Goal: Information Seeking & Learning: Learn about a topic

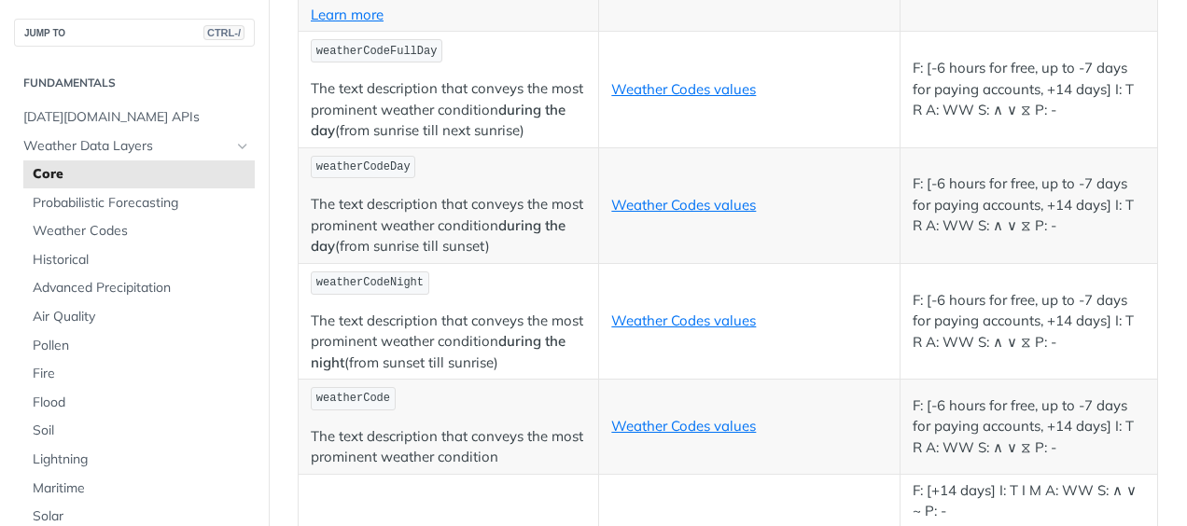
scroll to position [9039, 0]
click at [681, 204] on link "Weather Codes values" at bounding box center [683, 204] width 145 height 18
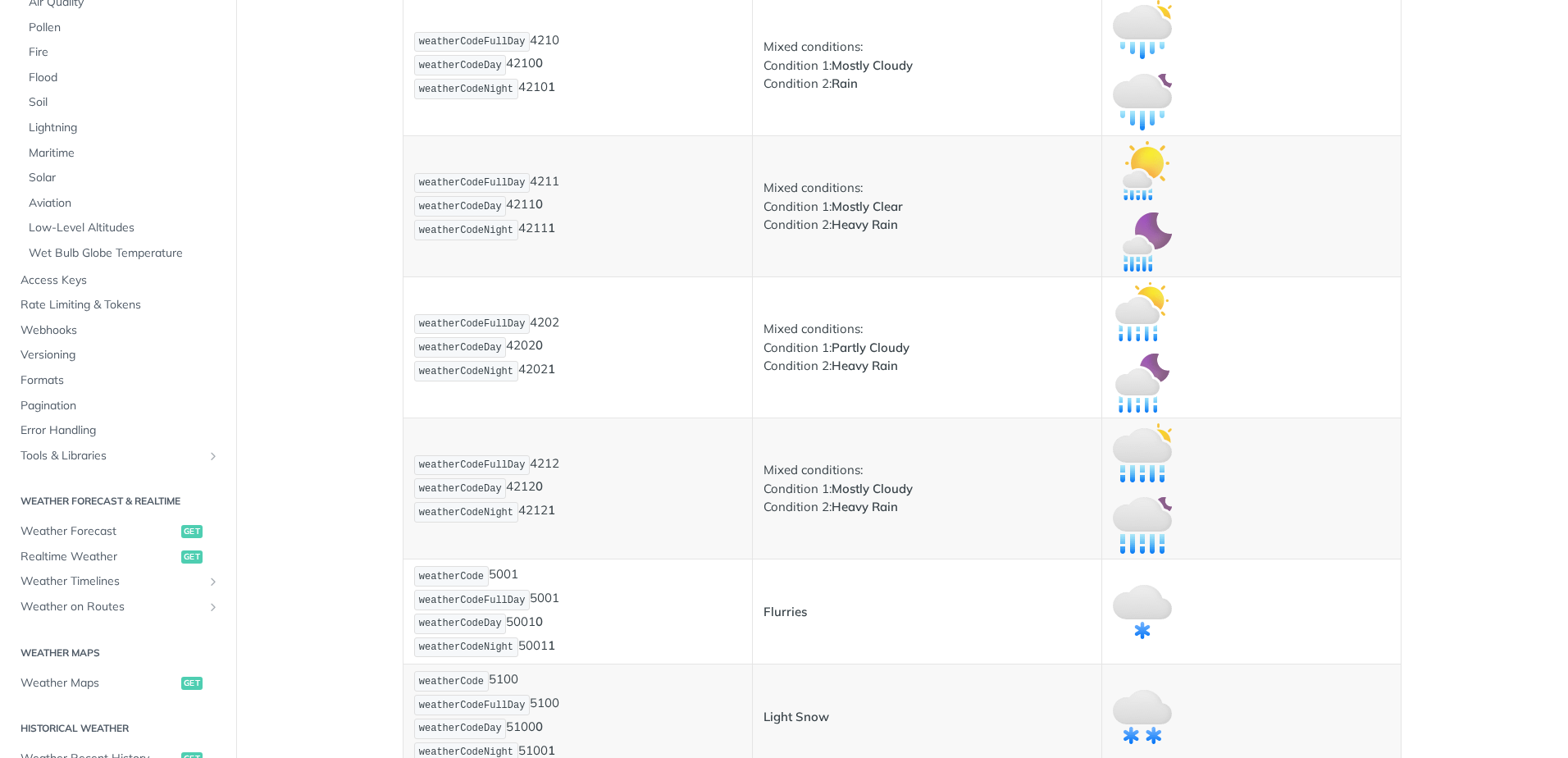
scroll to position [2802, 0]
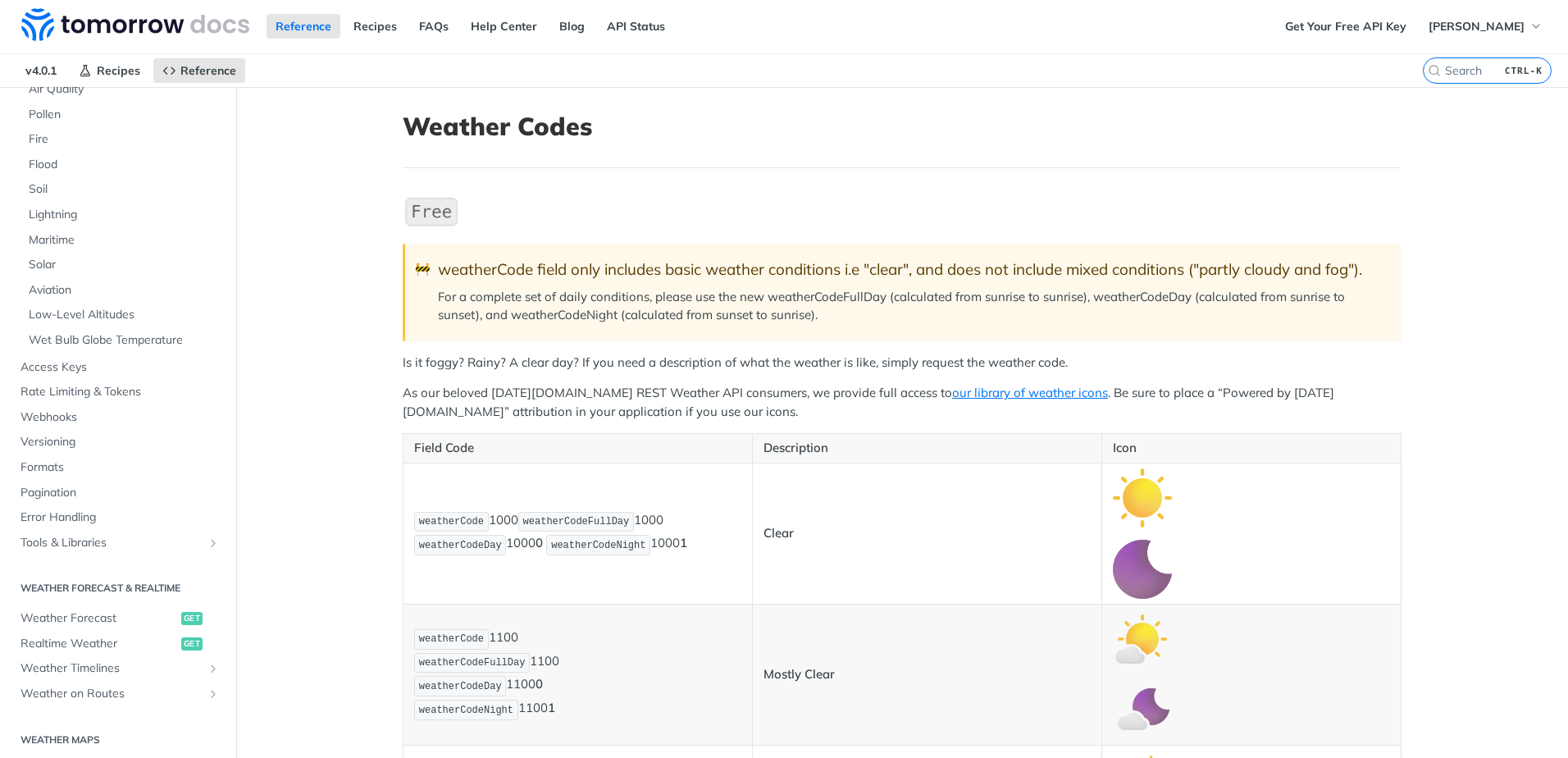
scroll to position [0, 0]
drag, startPoint x: 879, startPoint y: 295, endPoint x: 761, endPoint y: 304, distance: 118.3
click at [761, 304] on p "For a complete set of daily conditions, please use the new weatherCodeFullDay (…" at bounding box center [911, 307] width 947 height 37
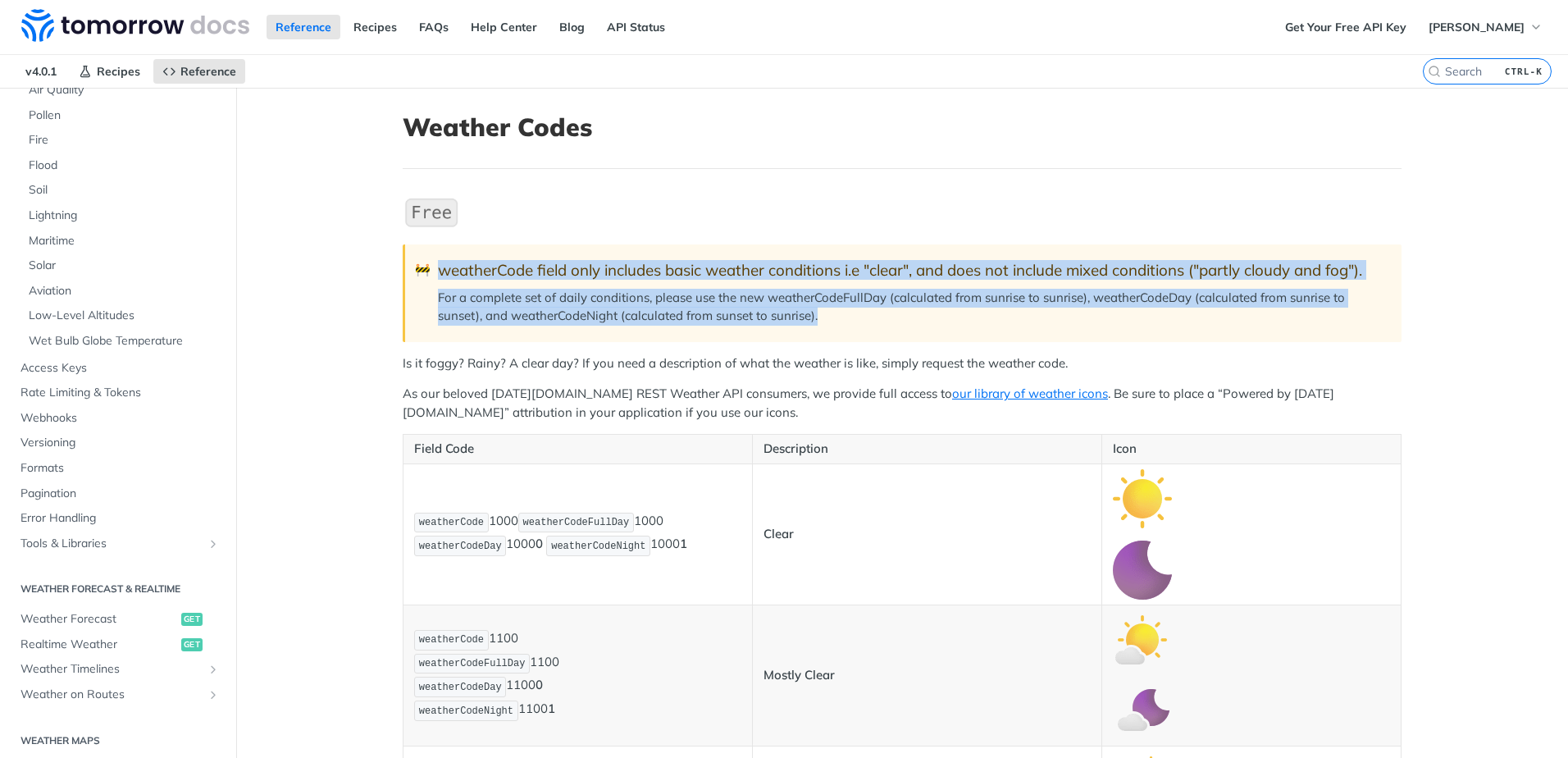
drag, startPoint x: 839, startPoint y: 336, endPoint x: 434, endPoint y: 251, distance: 413.8
click at [434, 251] on blockquote "🚧 weatherCode field only includes basic weather conditions i.e "clear", and doe…" at bounding box center [902, 293] width 998 height 97
copy blockquote "weatherCode field only includes basic weather conditions i.e "clear", and does …"
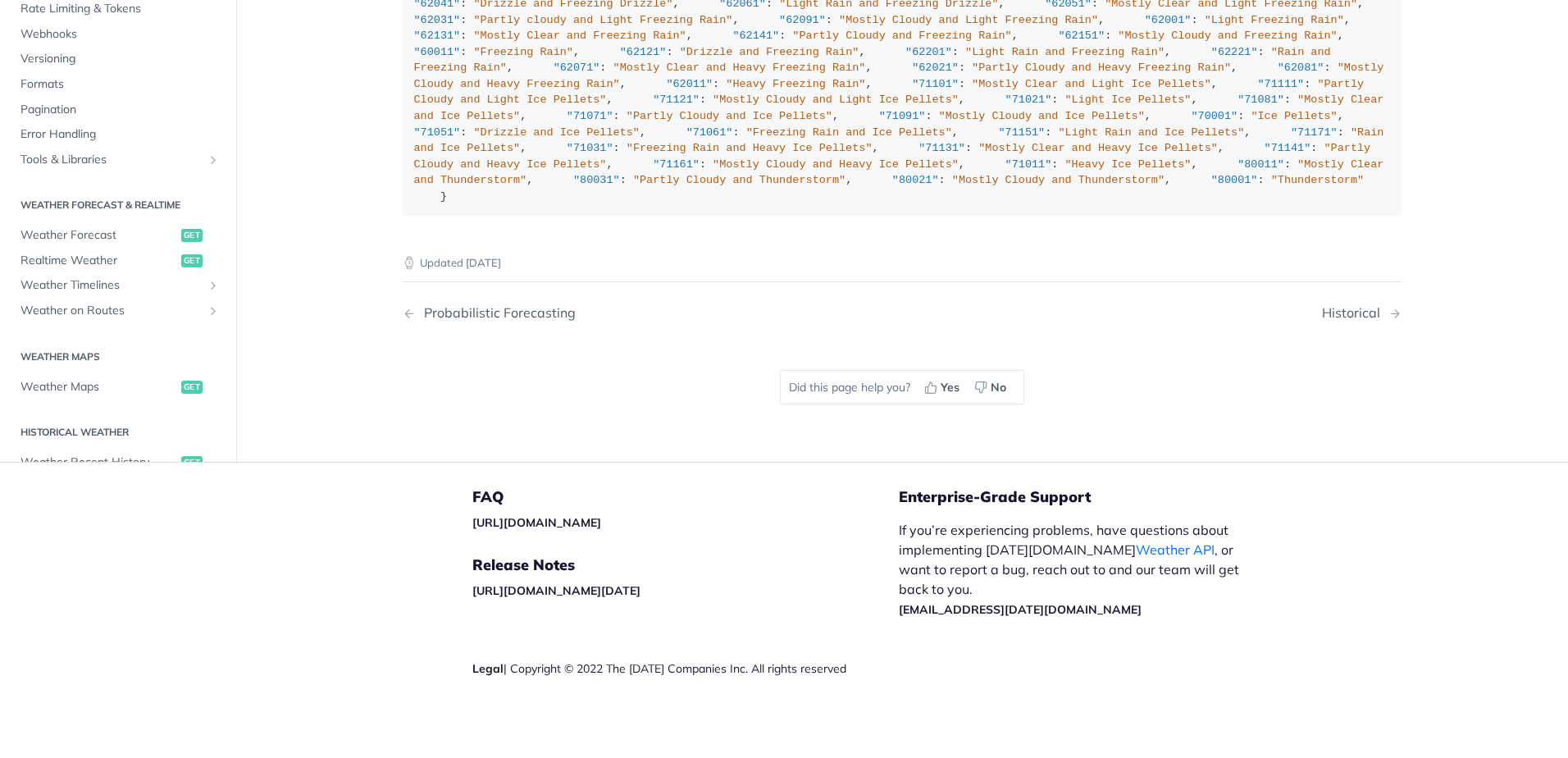
scroll to position [2950, 0]
drag, startPoint x: 1376, startPoint y: 366, endPoint x: 1441, endPoint y: 290, distance: 100.0
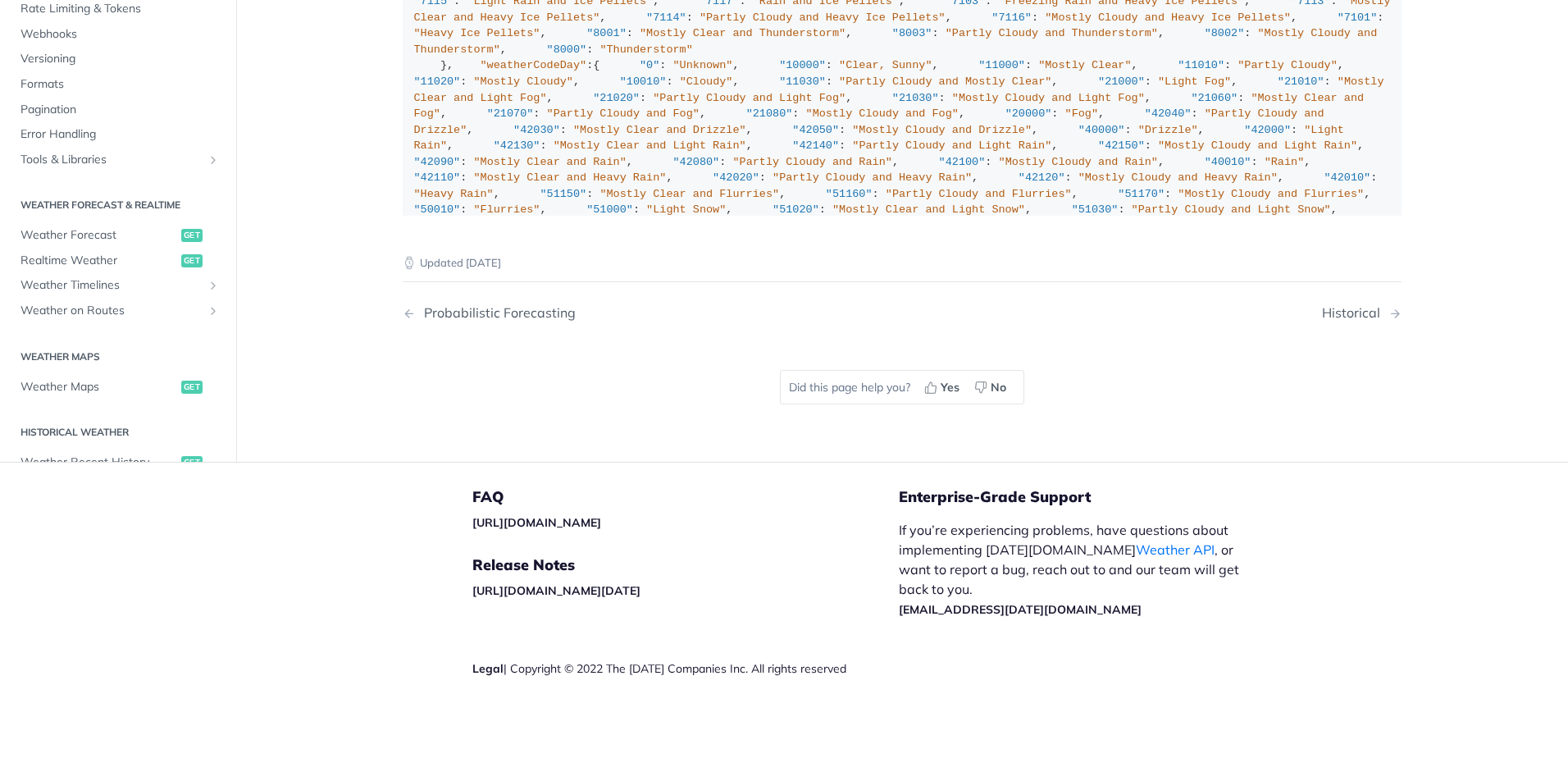
scroll to position [11877, 0]
drag, startPoint x: 407, startPoint y: 455, endPoint x: 472, endPoint y: 588, distance: 148.0
copy div ""weatherCode" : { "0" : "Unknown" , "1000" : "Clear, Sunny" , "1100" : "Mostly …"
click at [636, 282] on div ""weatherCode" : { "0" : "Unknown" , "1000" : "Clear, Sunny" , "1100" : "Mostly …" at bounding box center [902, 242] width 976 height 1396
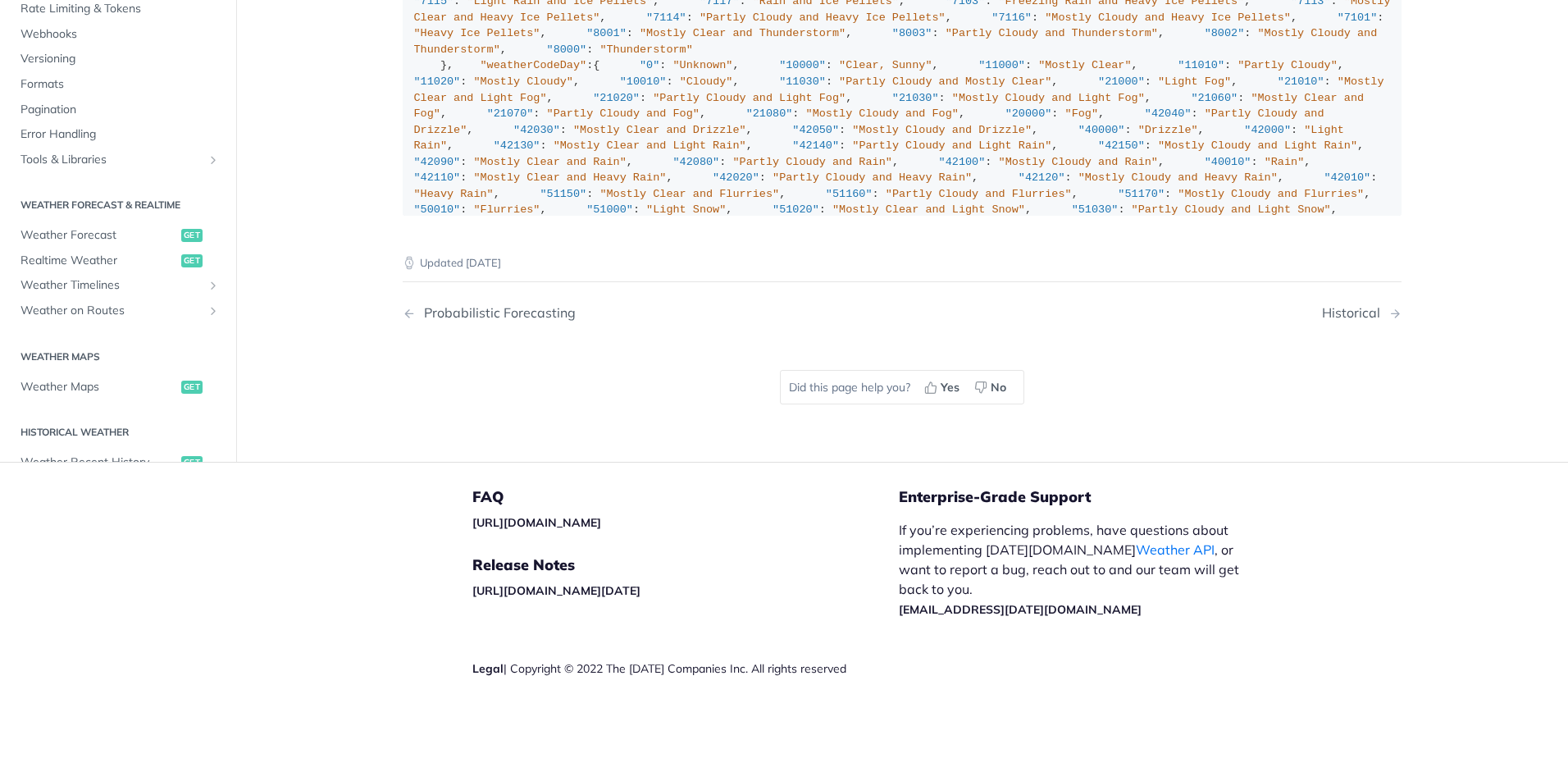
scroll to position [11960, 0]
click at [613, 372] on div ""weatherCode" : { "0" : "Unknown" , "1000" : "Clear, Sunny" , "1100" : "Mostly …" at bounding box center [902, 242] width 976 height 1396
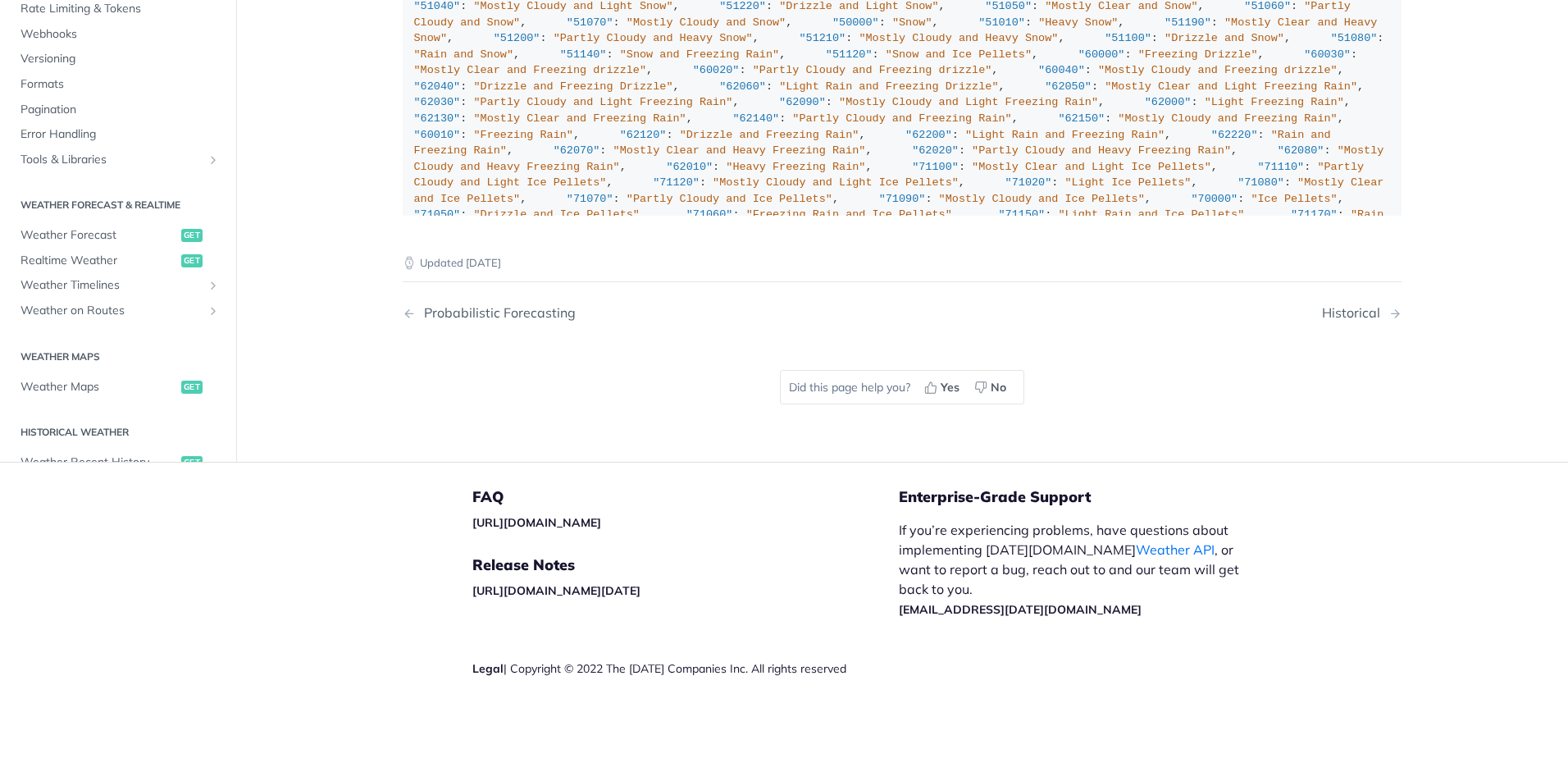
scroll to position [11693, 0]
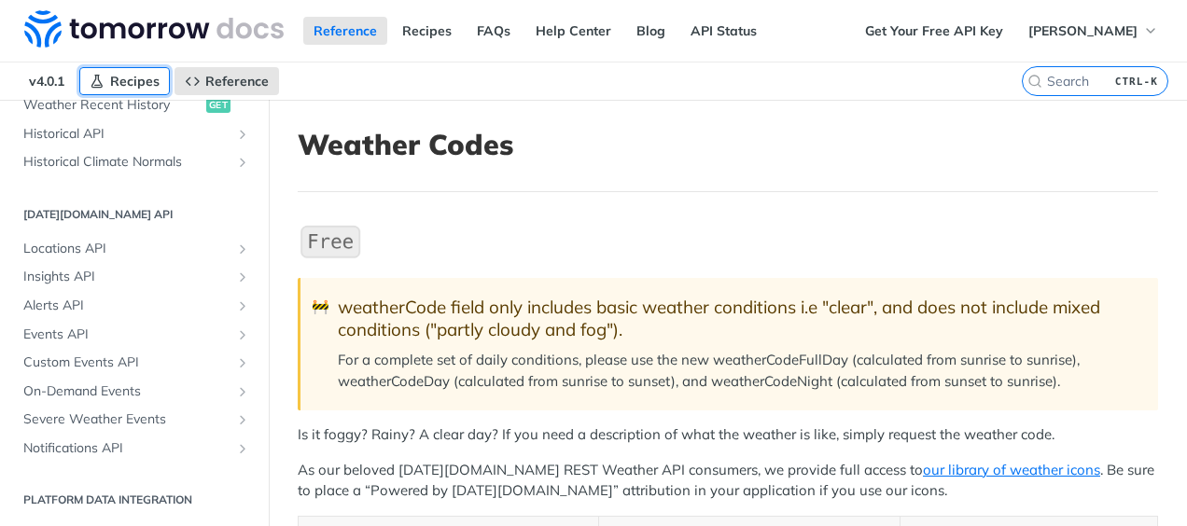
click at [105, 83] on link "Recipes" at bounding box center [124, 81] width 91 height 28
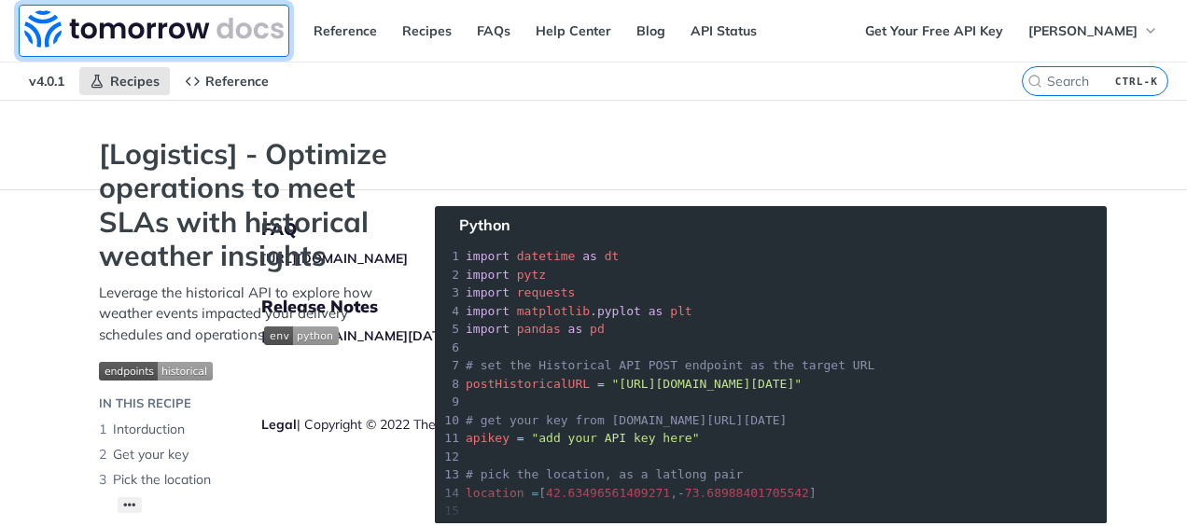
click at [64, 17] on img at bounding box center [153, 28] width 259 height 37
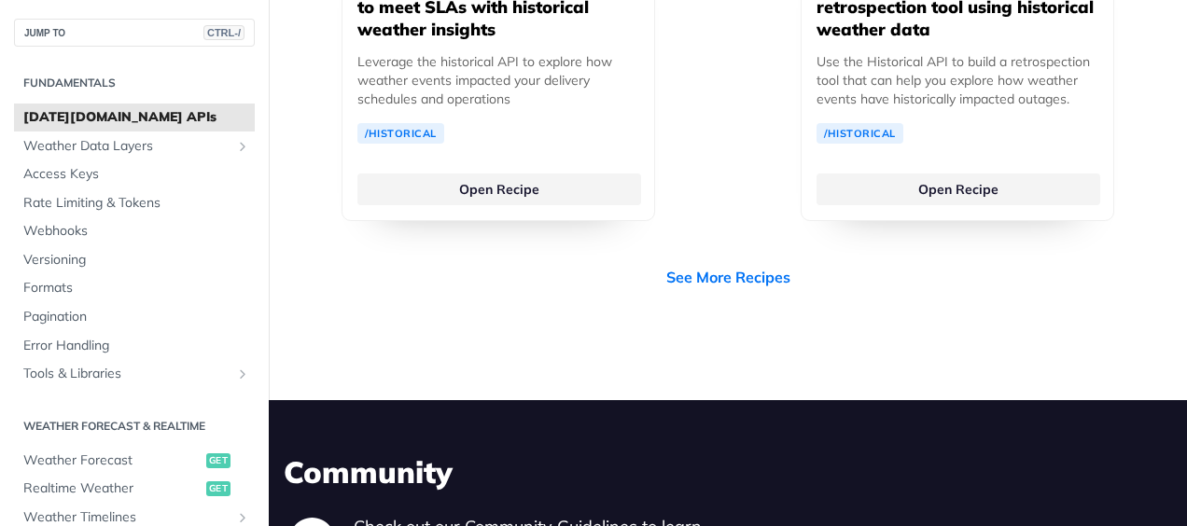
scroll to position [5407, 0]
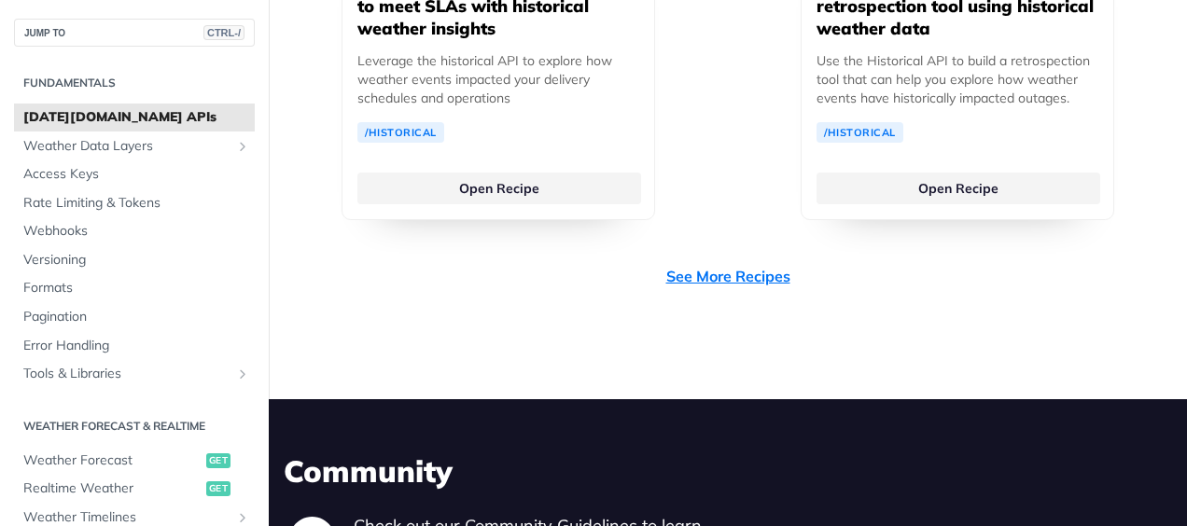
click at [724, 265] on link "See More Recipes" at bounding box center [728, 276] width 124 height 22
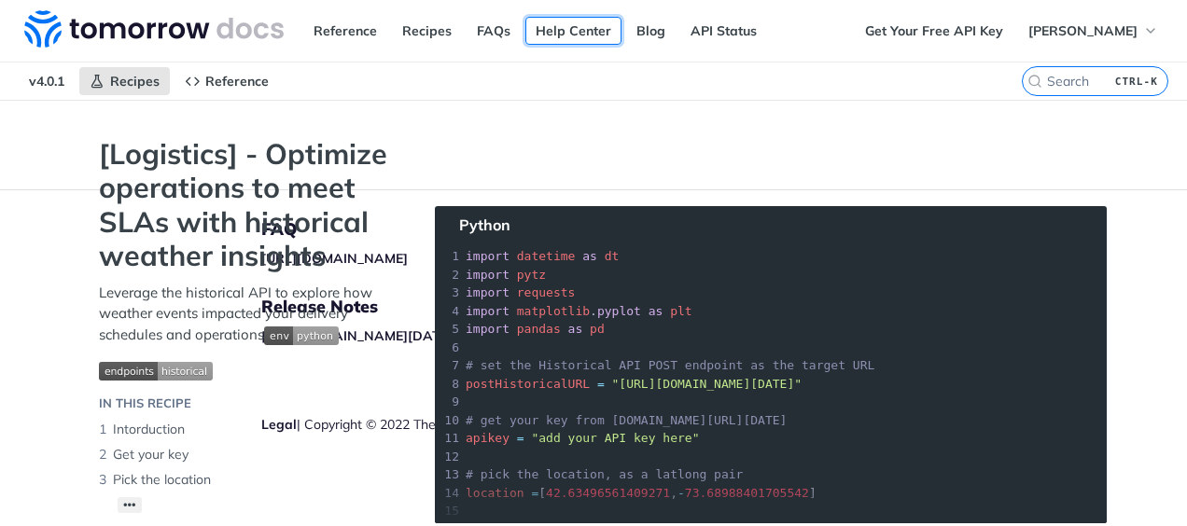
click at [556, 17] on link "Help Center" at bounding box center [573, 31] width 96 height 28
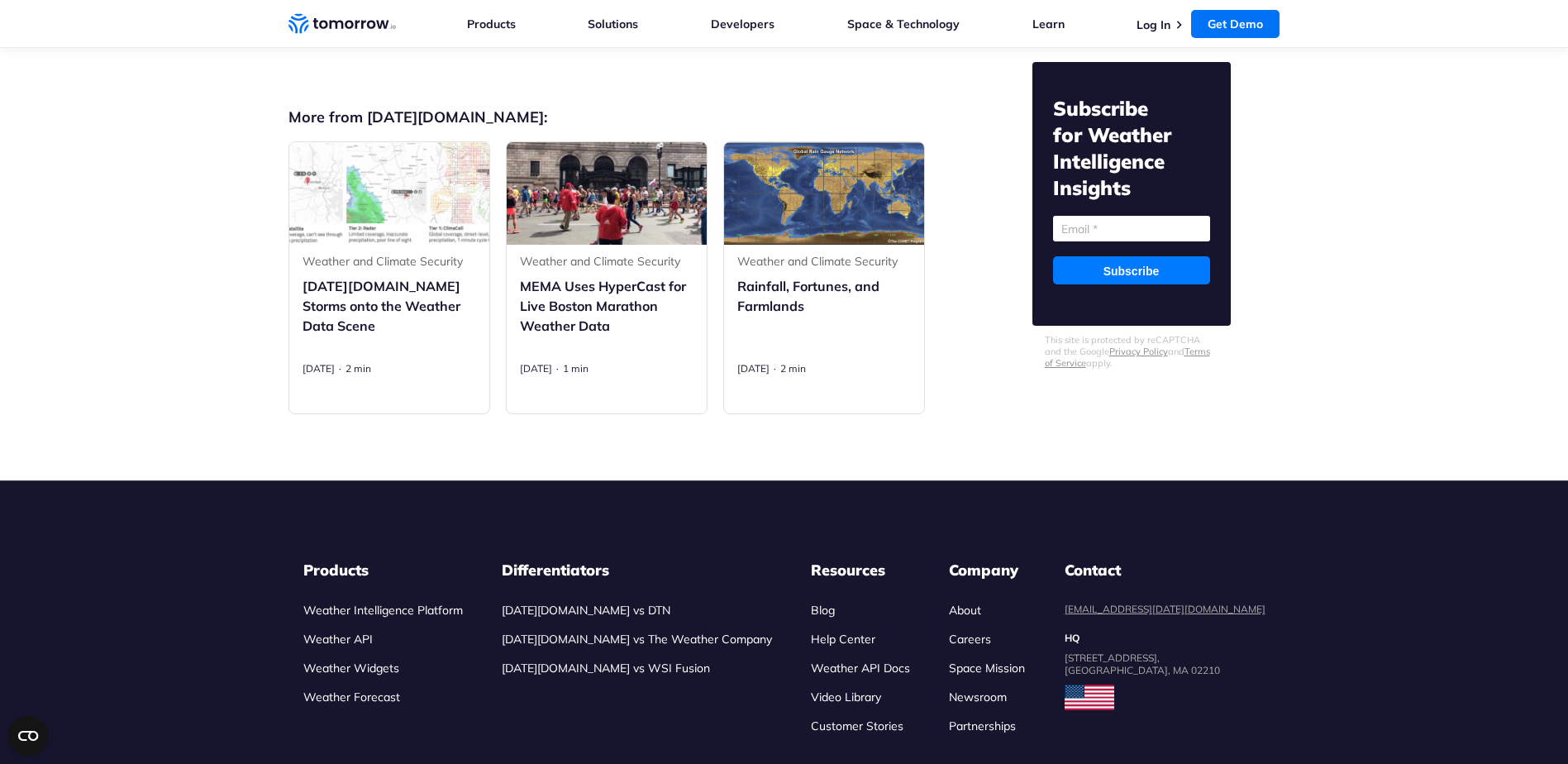
scroll to position [9215, 0]
